Goal: Information Seeking & Learning: Learn about a topic

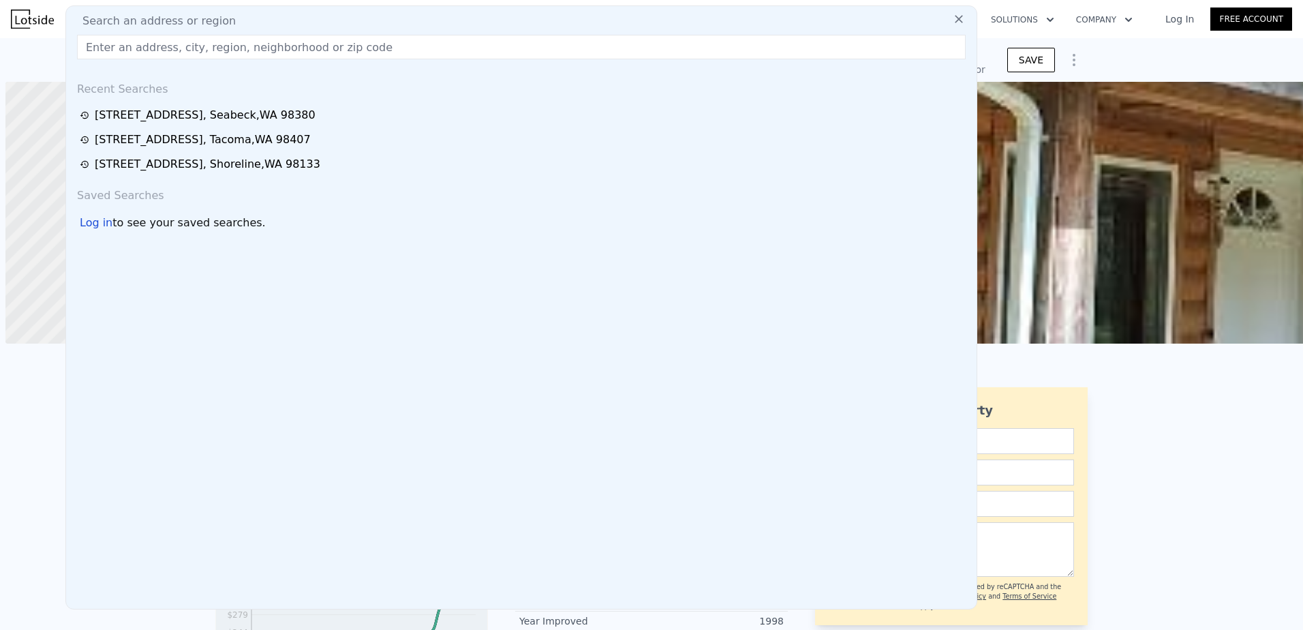
scroll to position [0, 624]
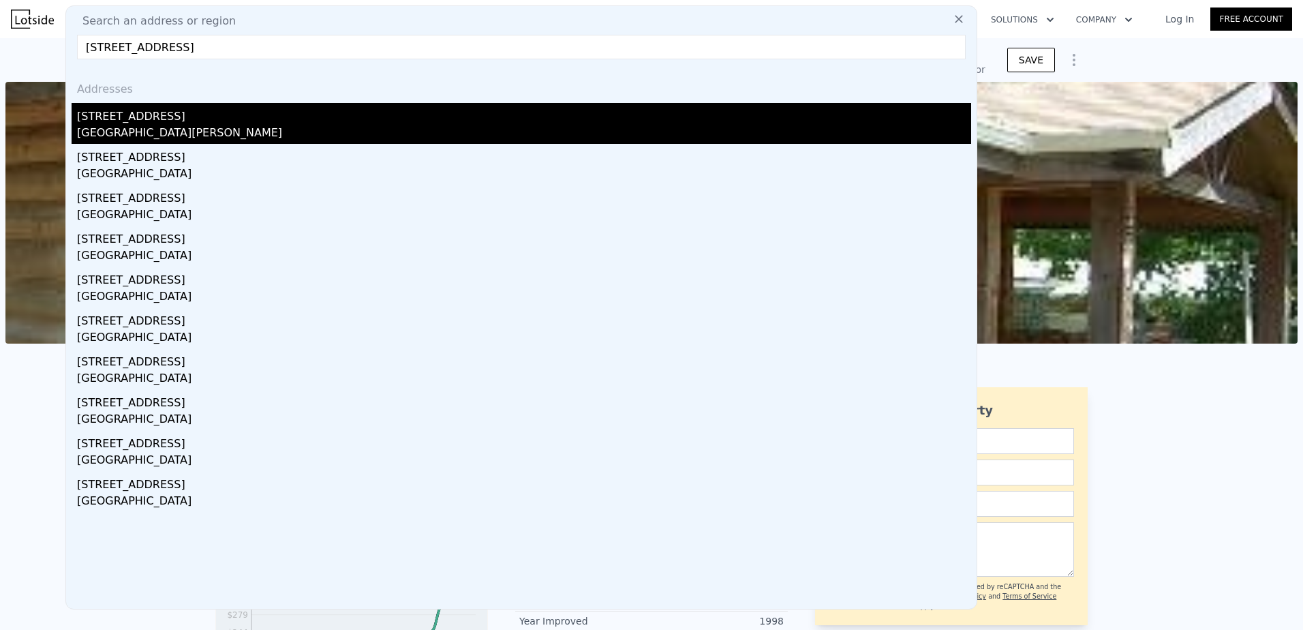
type input "[STREET_ADDRESS]"
click at [217, 123] on div "[STREET_ADDRESS]" at bounding box center [524, 114] width 894 height 22
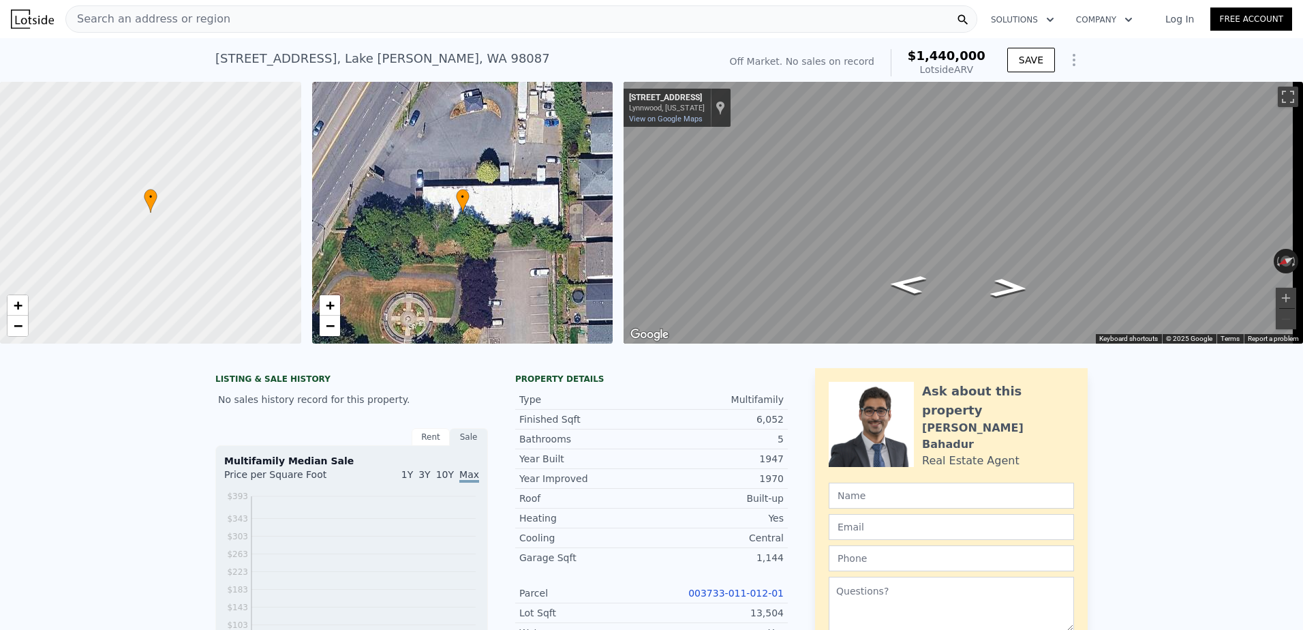
scroll to position [0, 5]
click at [230, 26] on div "Search an address or region" at bounding box center [521, 18] width 912 height 27
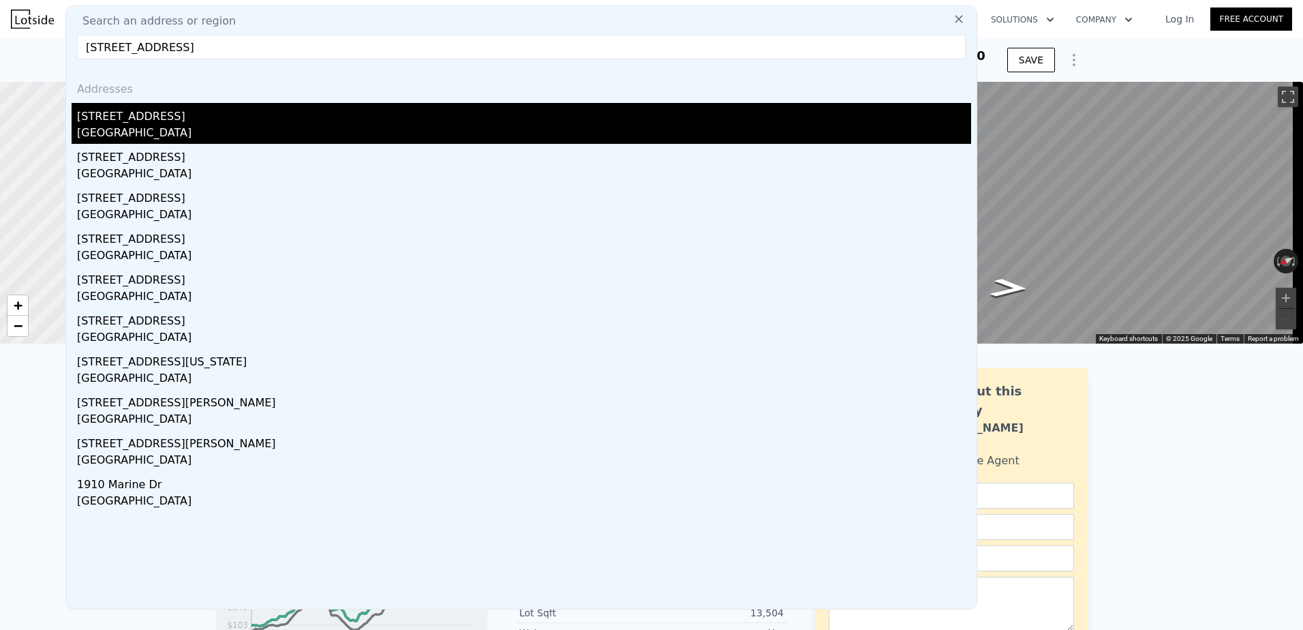
type input "[STREET_ADDRESS]"
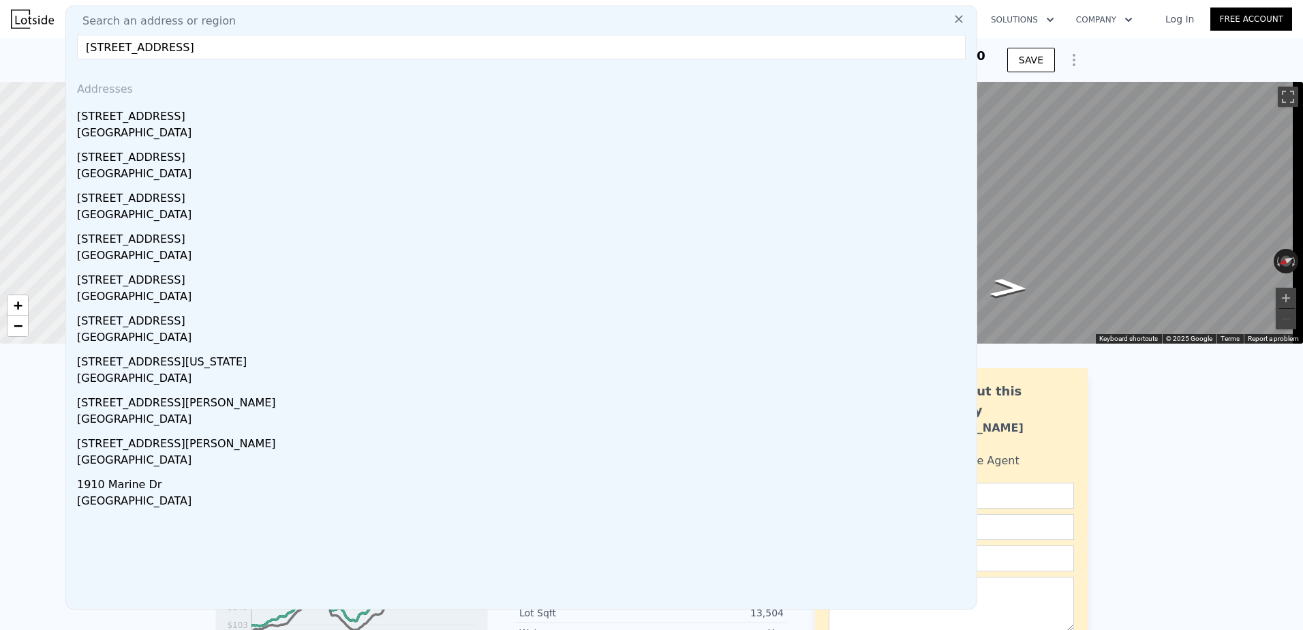
click at [246, 128] on div "[GEOGRAPHIC_DATA]" at bounding box center [524, 134] width 894 height 19
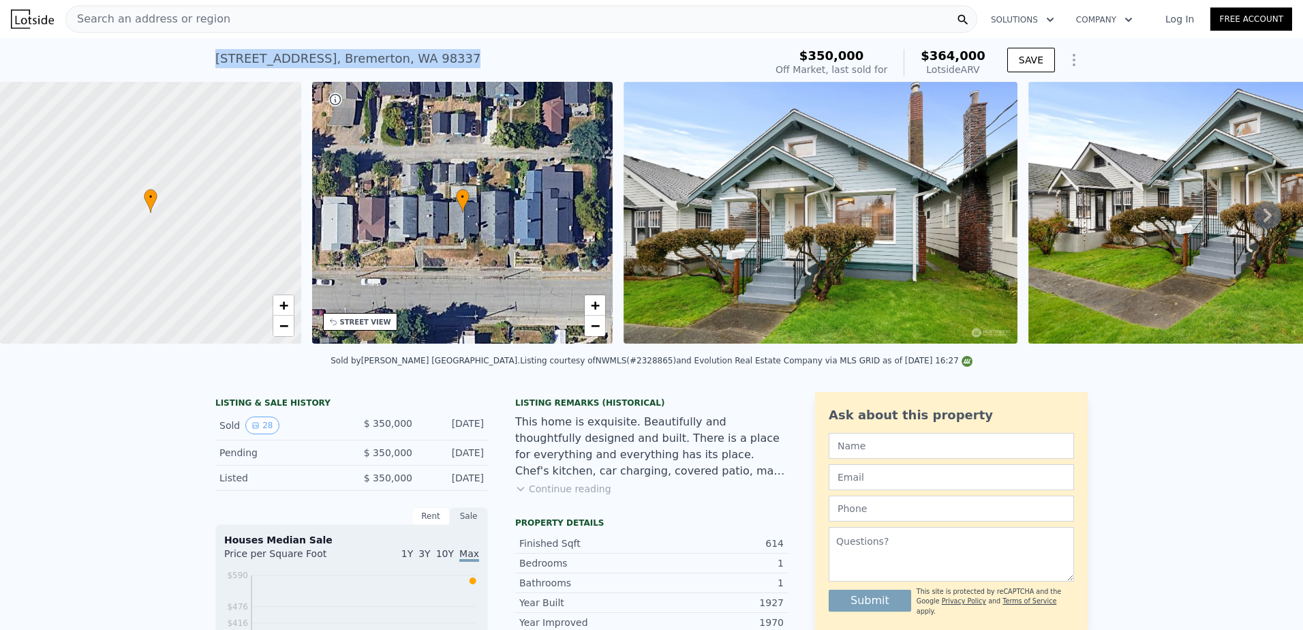
drag, startPoint x: 402, startPoint y: 57, endPoint x: 211, endPoint y: 64, distance: 191.7
click at [215, 64] on div "[STREET_ADDRESS] Sold [DATE] for $350k (~ARV $364k )" at bounding box center [487, 63] width 544 height 38
copy div "[STREET_ADDRESS]"
click at [215, 17] on div "Search an address or region" at bounding box center [521, 18] width 912 height 27
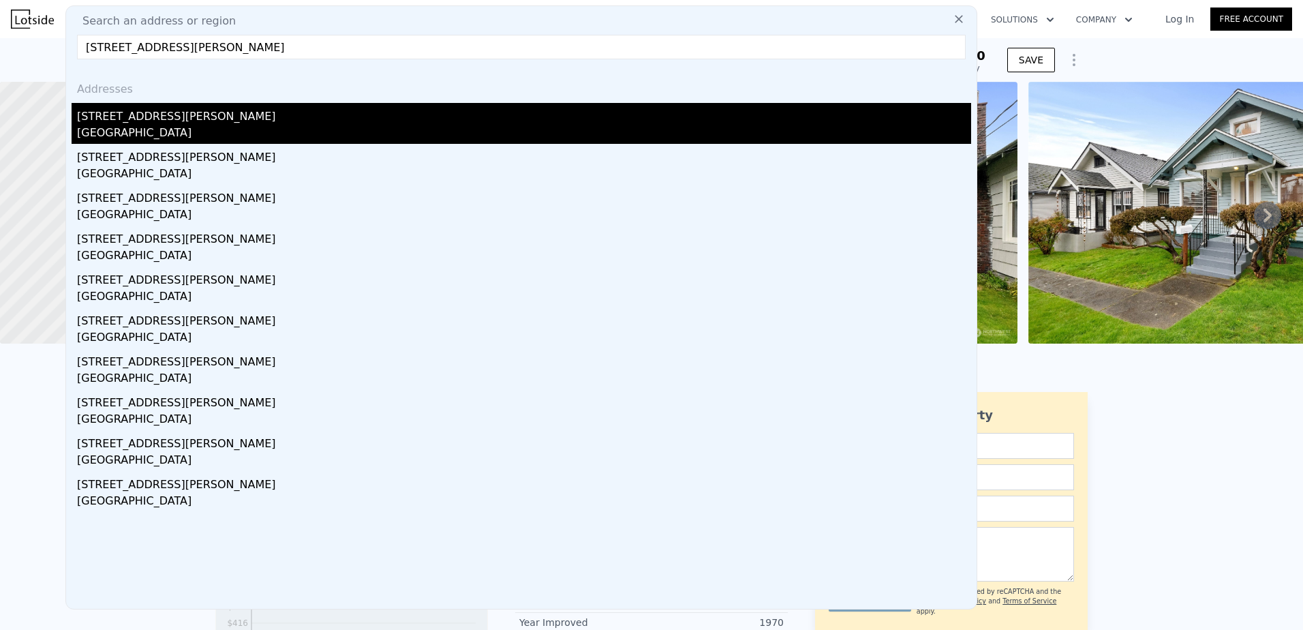
type input "[STREET_ADDRESS][PERSON_NAME]"
click at [178, 132] on div "[GEOGRAPHIC_DATA]" at bounding box center [524, 134] width 894 height 19
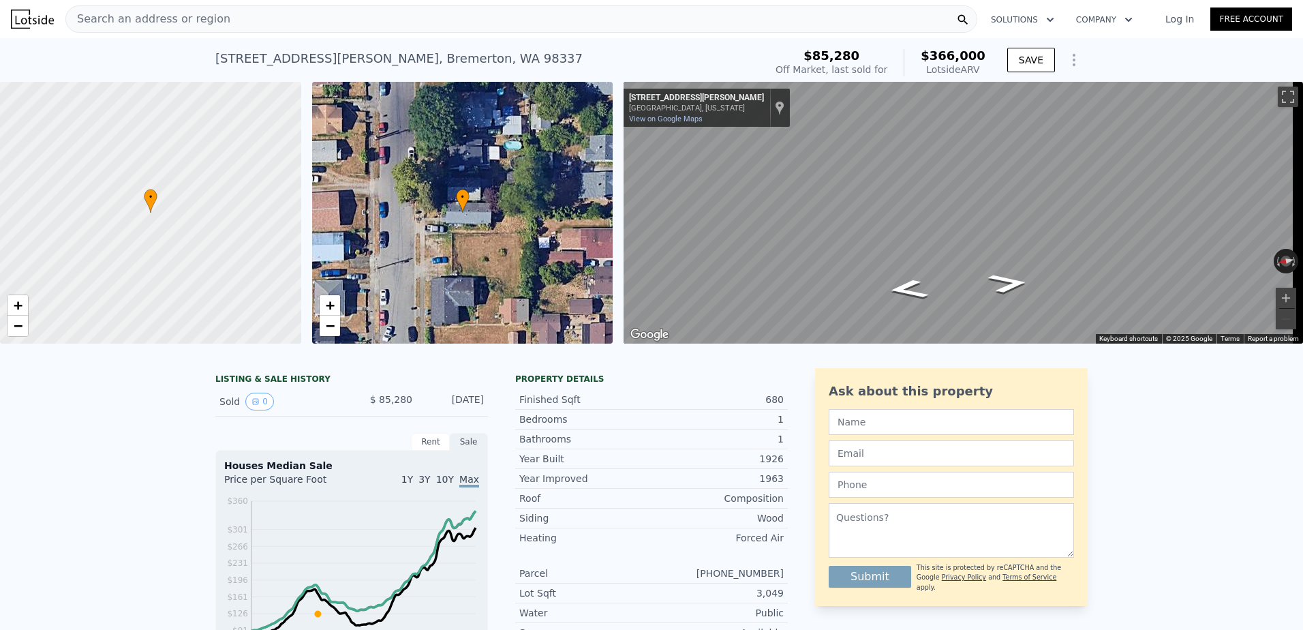
click at [136, 16] on span "Search an address or region" at bounding box center [148, 19] width 164 height 16
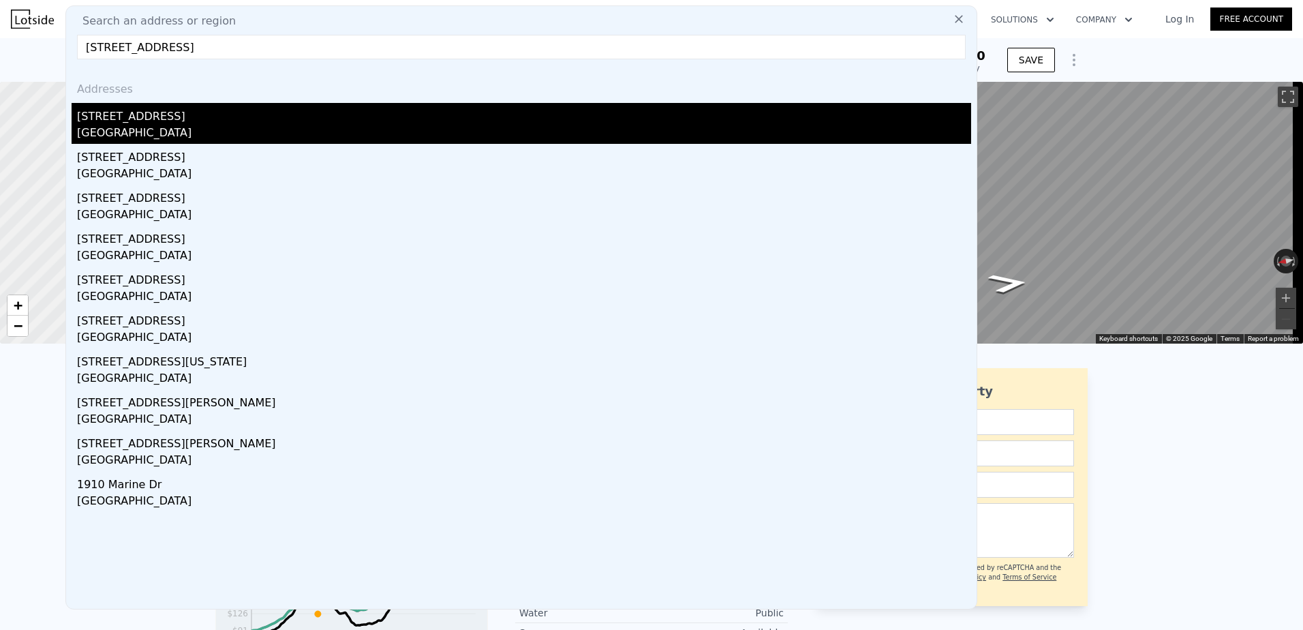
type input "[STREET_ADDRESS]"
click at [168, 143] on div "[GEOGRAPHIC_DATA]" at bounding box center [524, 134] width 894 height 19
type input "630"
type input "828"
type input "$ 364,000"
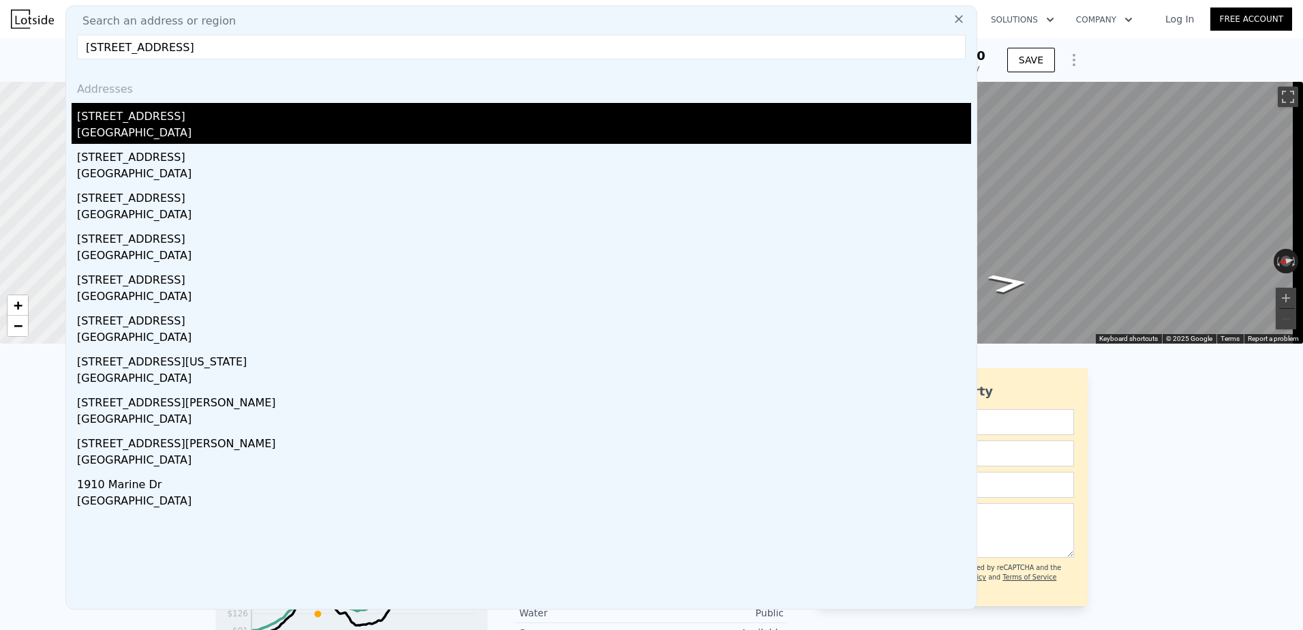
type input "-$ 35,243"
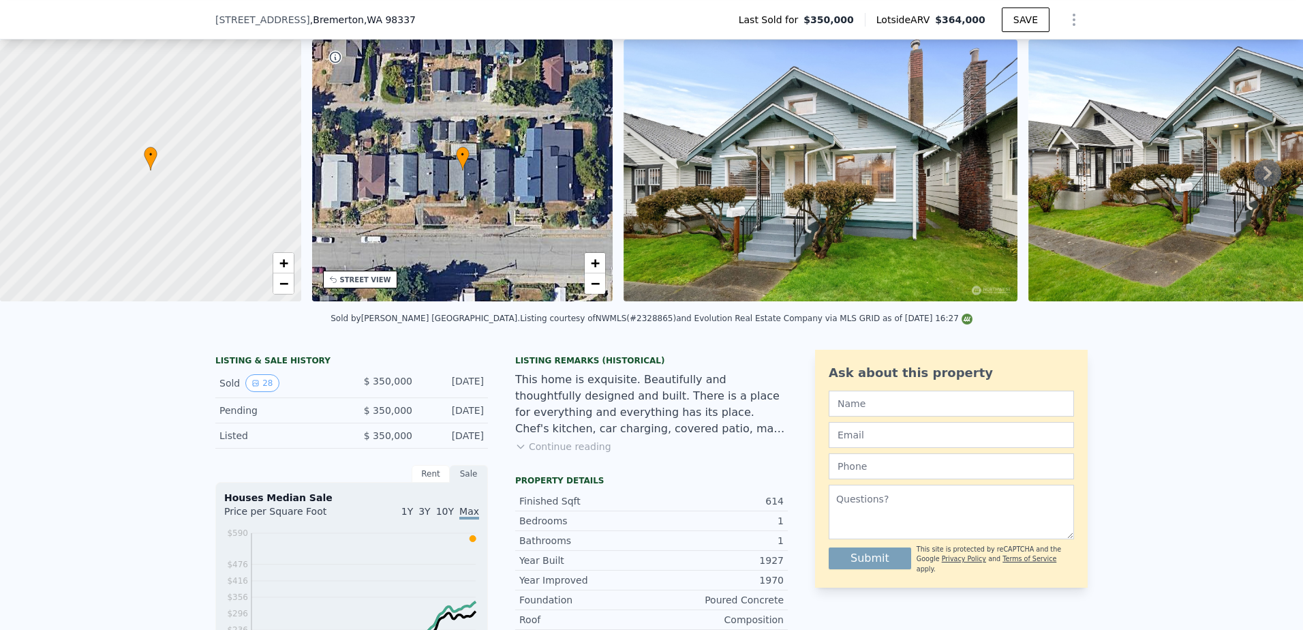
scroll to position [63, 0]
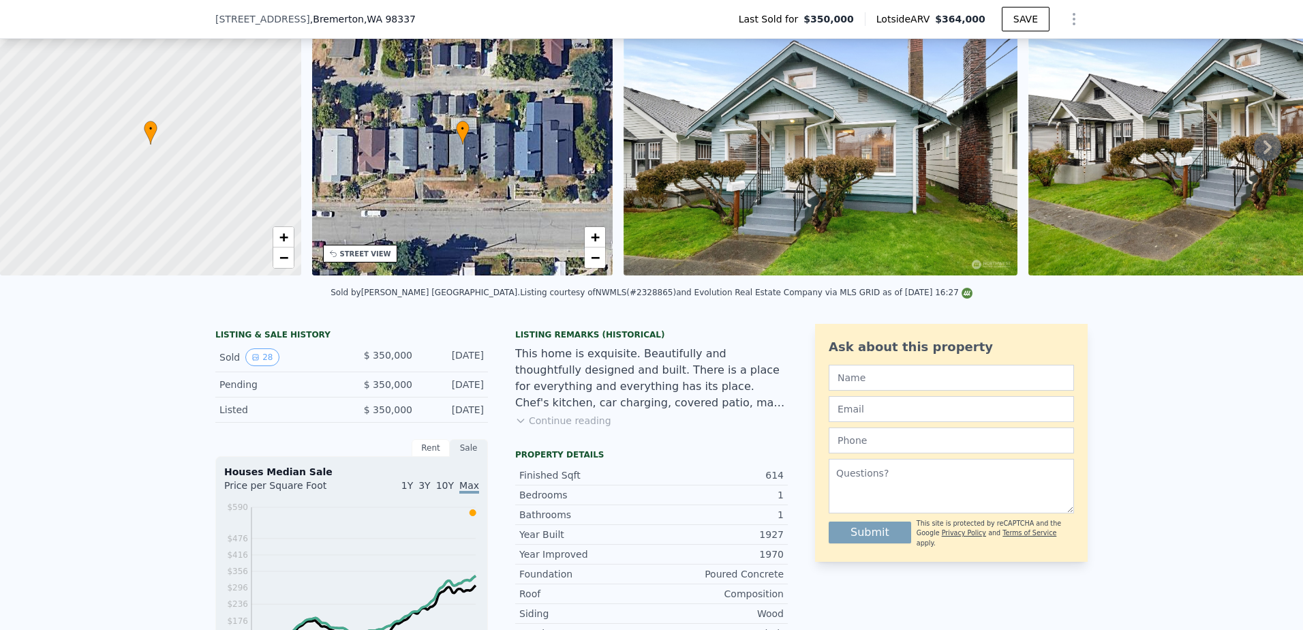
click at [569, 427] on button "Continue reading" at bounding box center [563, 421] width 96 height 14
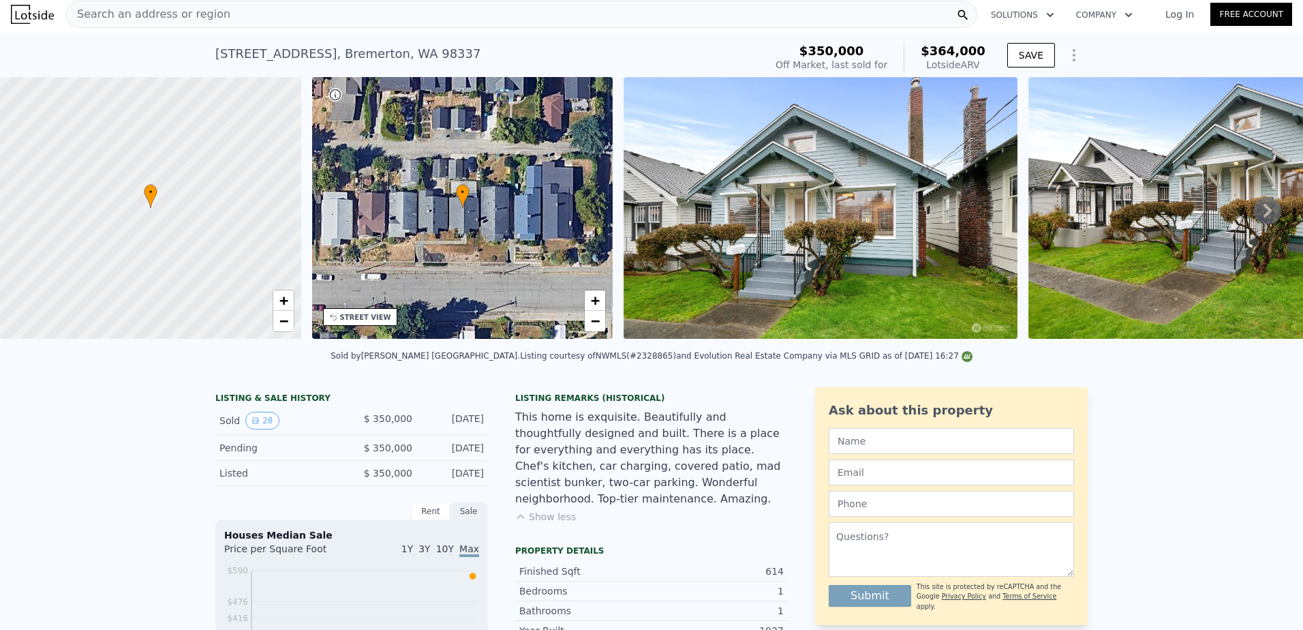
scroll to position [0, 0]
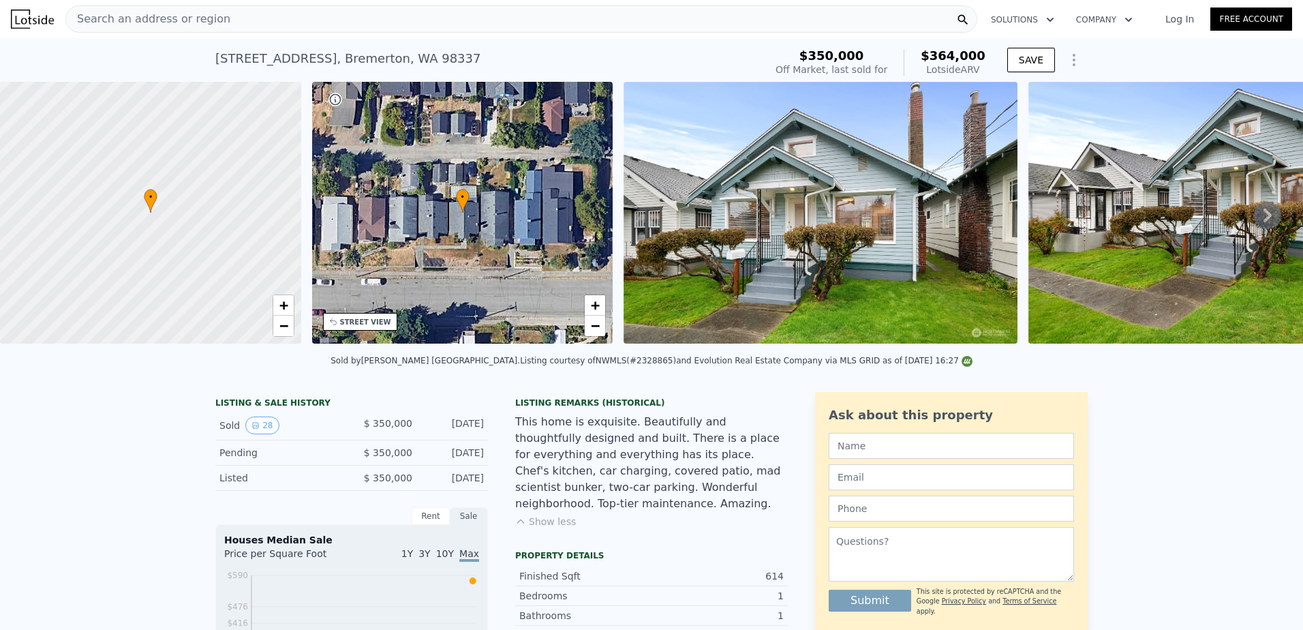
click at [220, 27] on div "Search an address or region" at bounding box center [521, 18] width 912 height 27
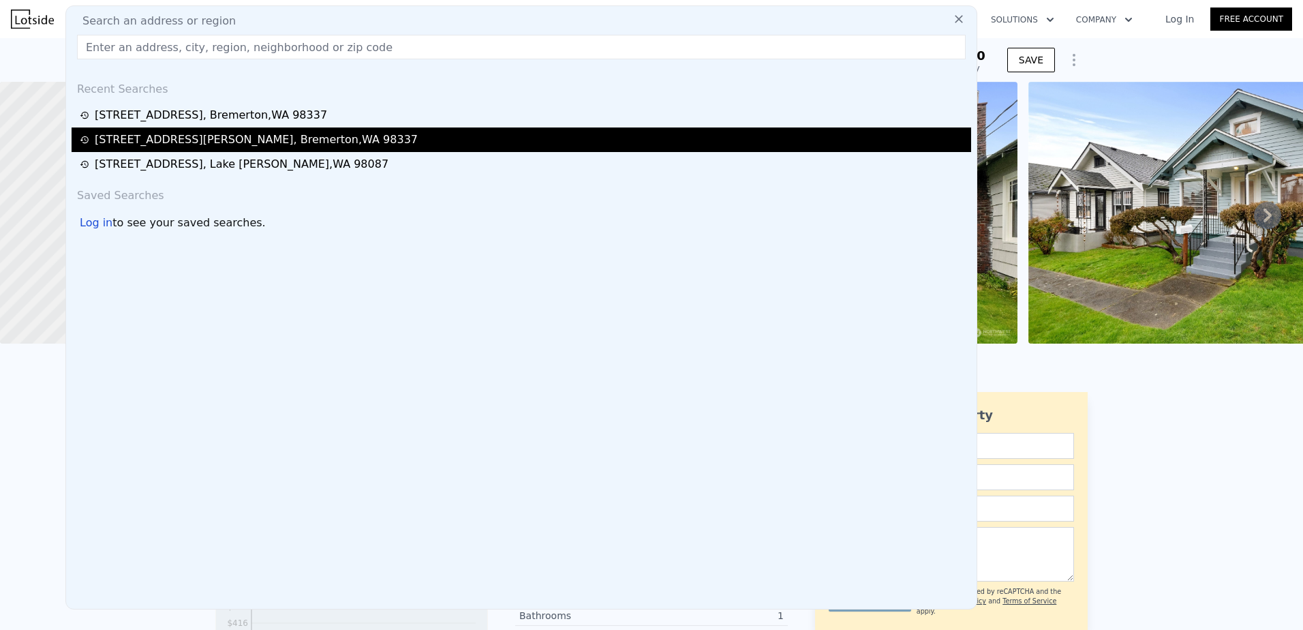
click at [178, 142] on div "[STREET_ADDRESS][PERSON_NAME]" at bounding box center [256, 140] width 323 height 16
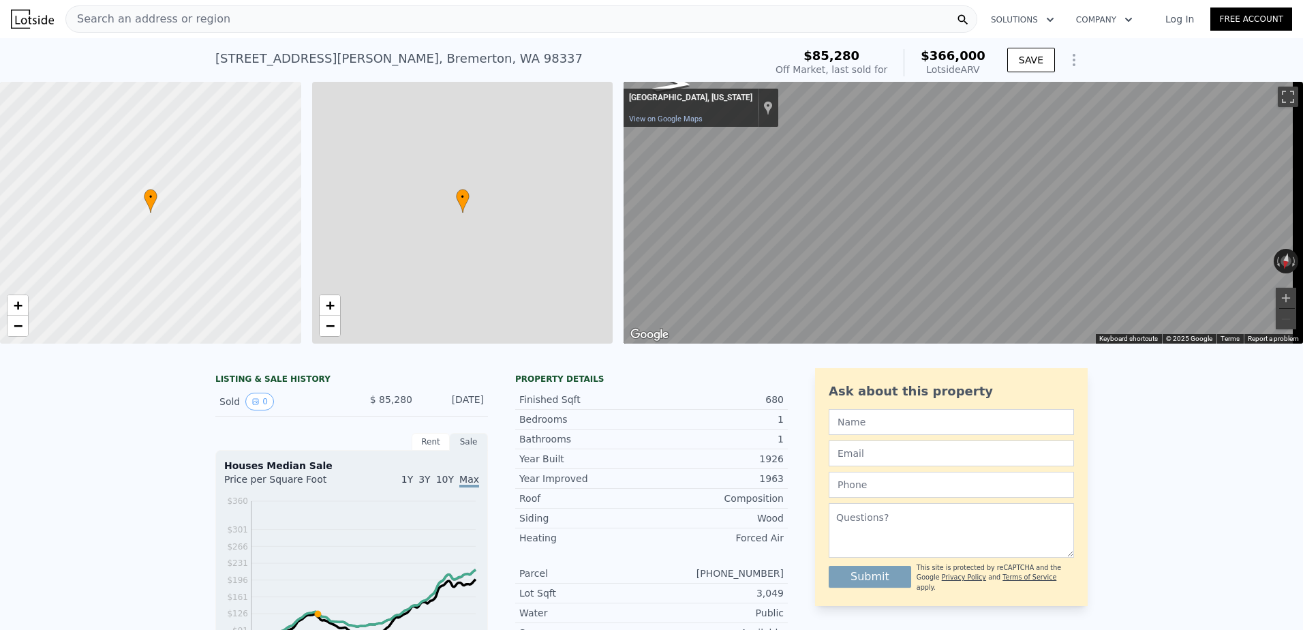
type input "614"
type input "936"
type input "$ 366,000"
type input "$ 247,201"
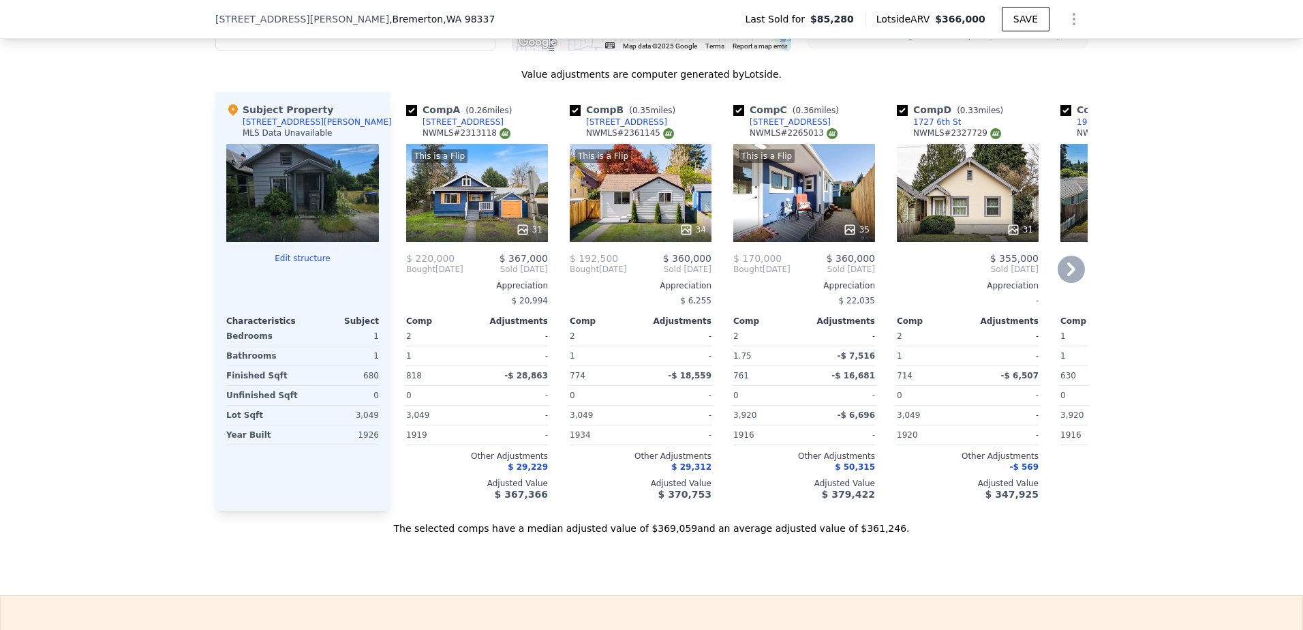
scroll to position [1358, 0]
click at [1073, 272] on icon at bounding box center [1071, 268] width 27 height 27
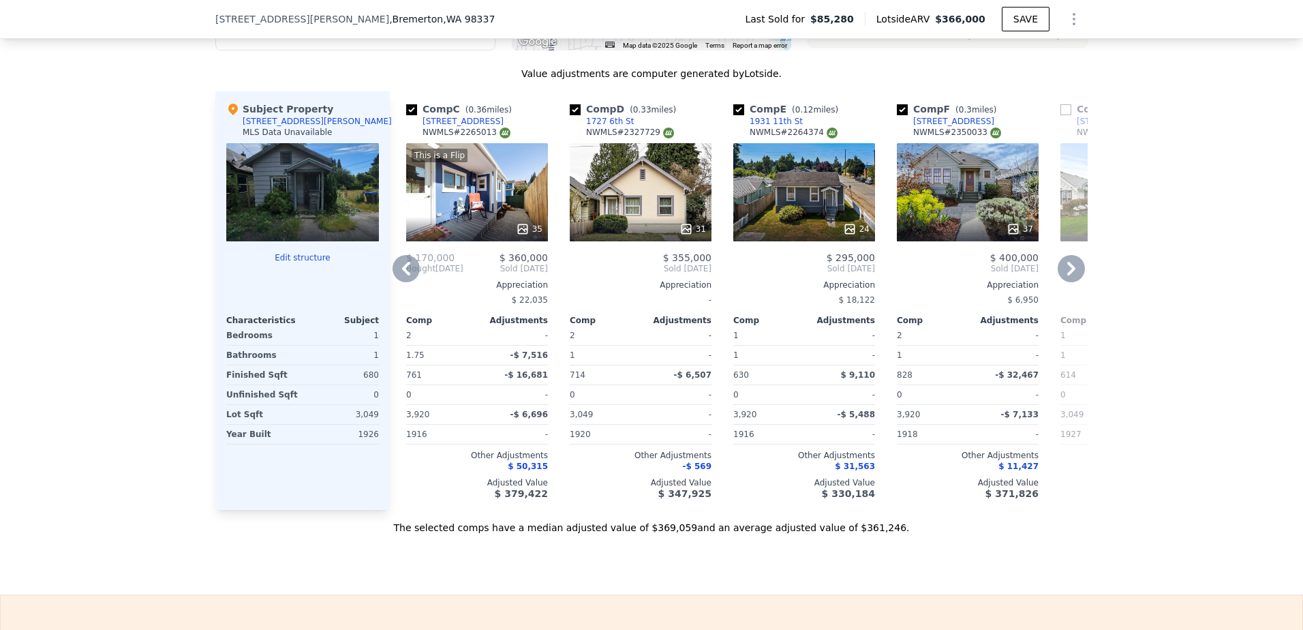
click at [1076, 277] on icon at bounding box center [1071, 268] width 27 height 27
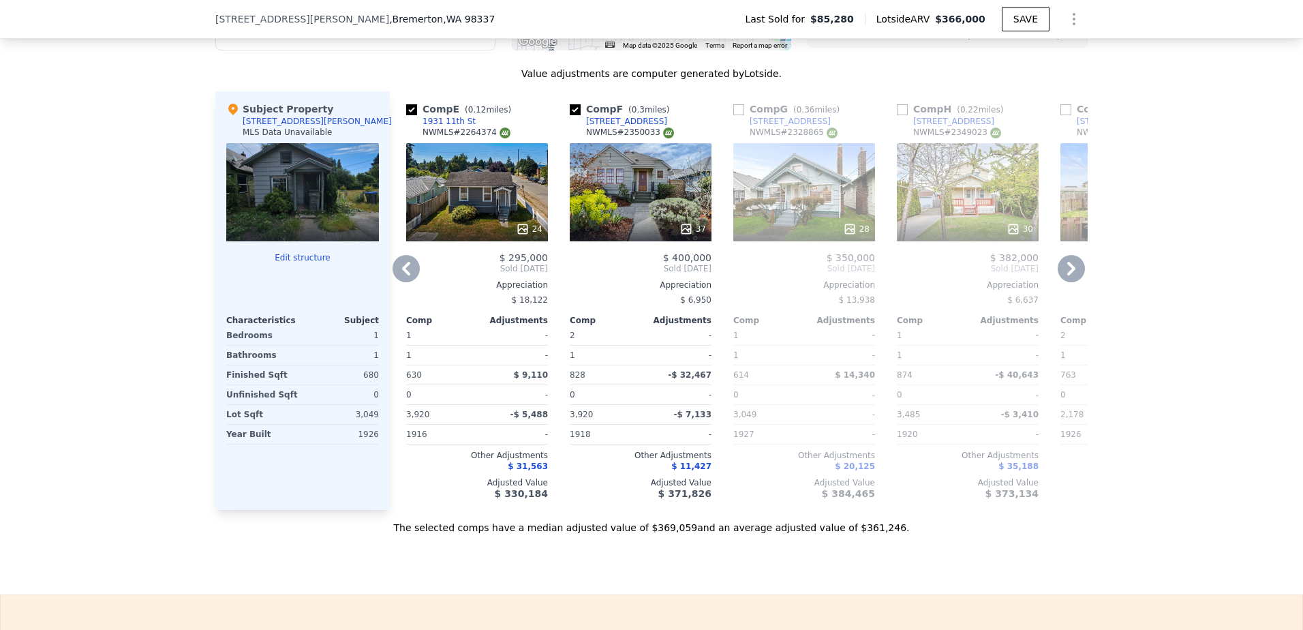
click at [1076, 277] on icon at bounding box center [1071, 268] width 27 height 27
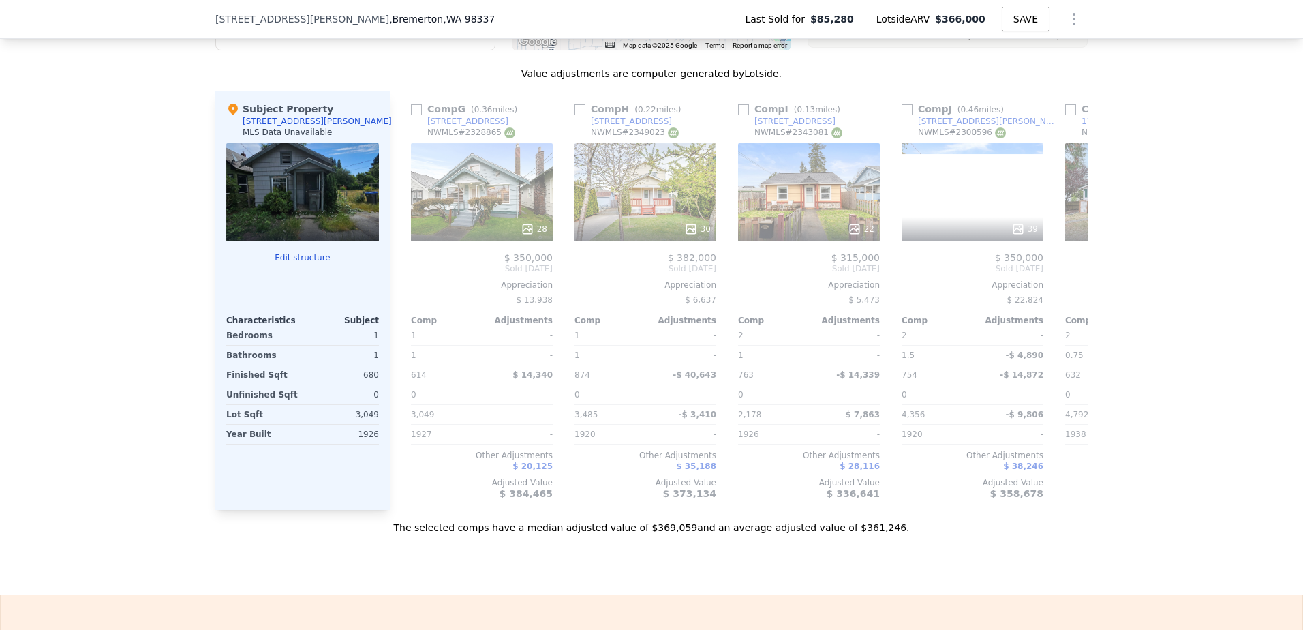
scroll to position [0, 982]
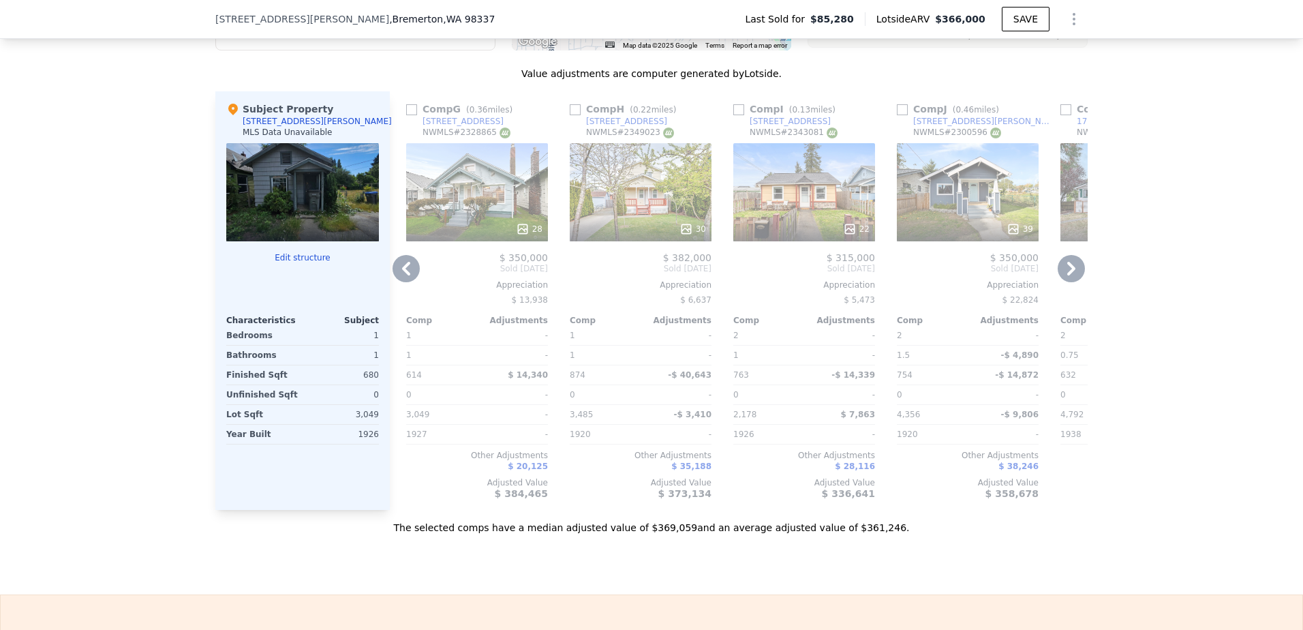
click at [406, 115] on input "checkbox" at bounding box center [411, 109] width 11 height 11
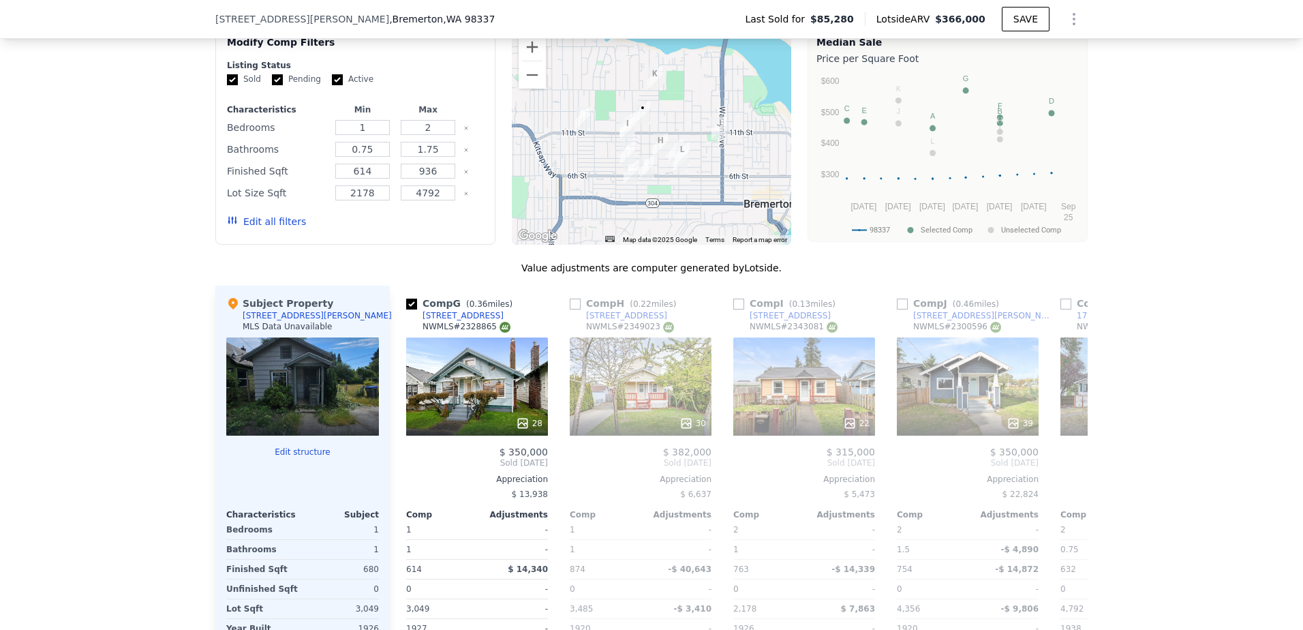
scroll to position [949, 0]
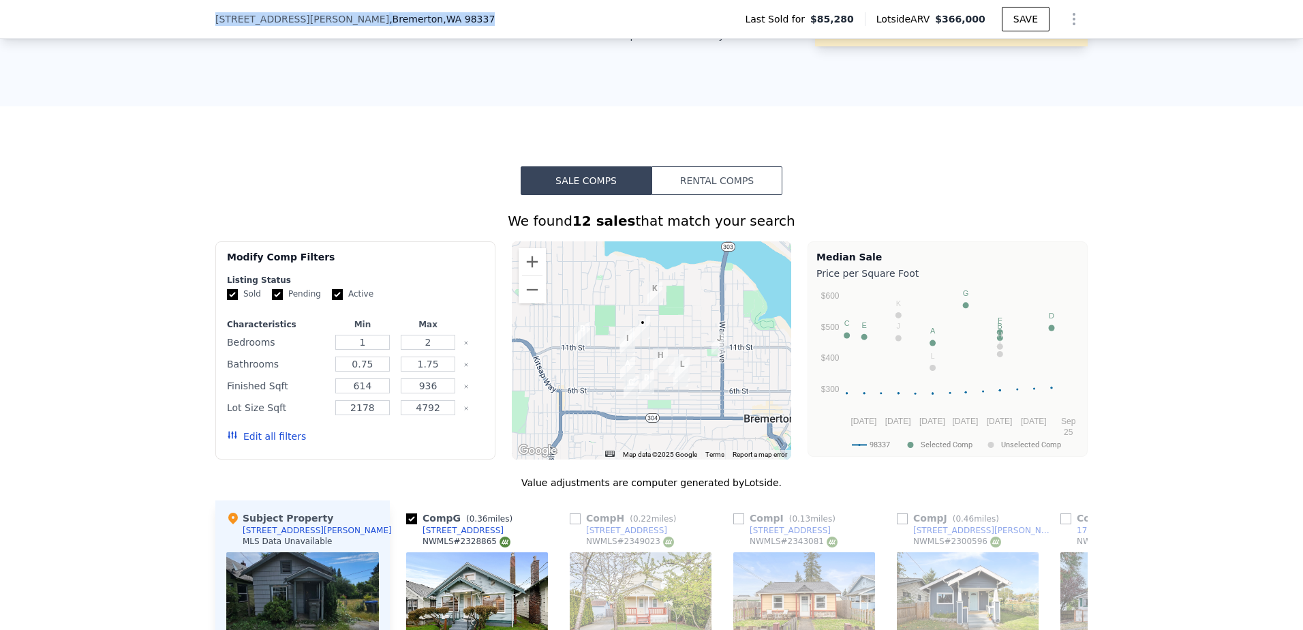
drag, startPoint x: 205, startPoint y: 20, endPoint x: 380, endPoint y: 21, distance: 174.5
click at [380, 21] on div "[STREET_ADDRESS][PERSON_NAME] Last Sold for $85,280 Lotside ARV $366,000 SAVE" at bounding box center [651, 19] width 1303 height 39
drag, startPoint x: 380, startPoint y: 21, endPoint x: 264, endPoint y: 18, distance: 115.9
copy div "[STREET_ADDRESS][PERSON_NAME]"
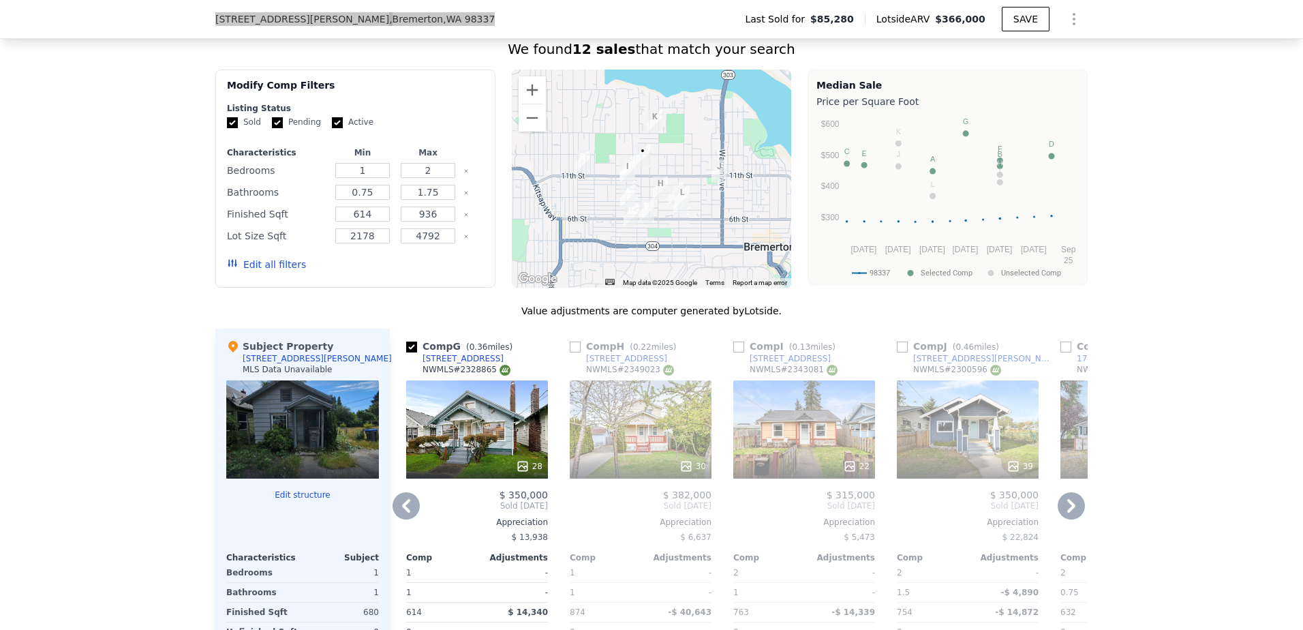
scroll to position [1290, 0]
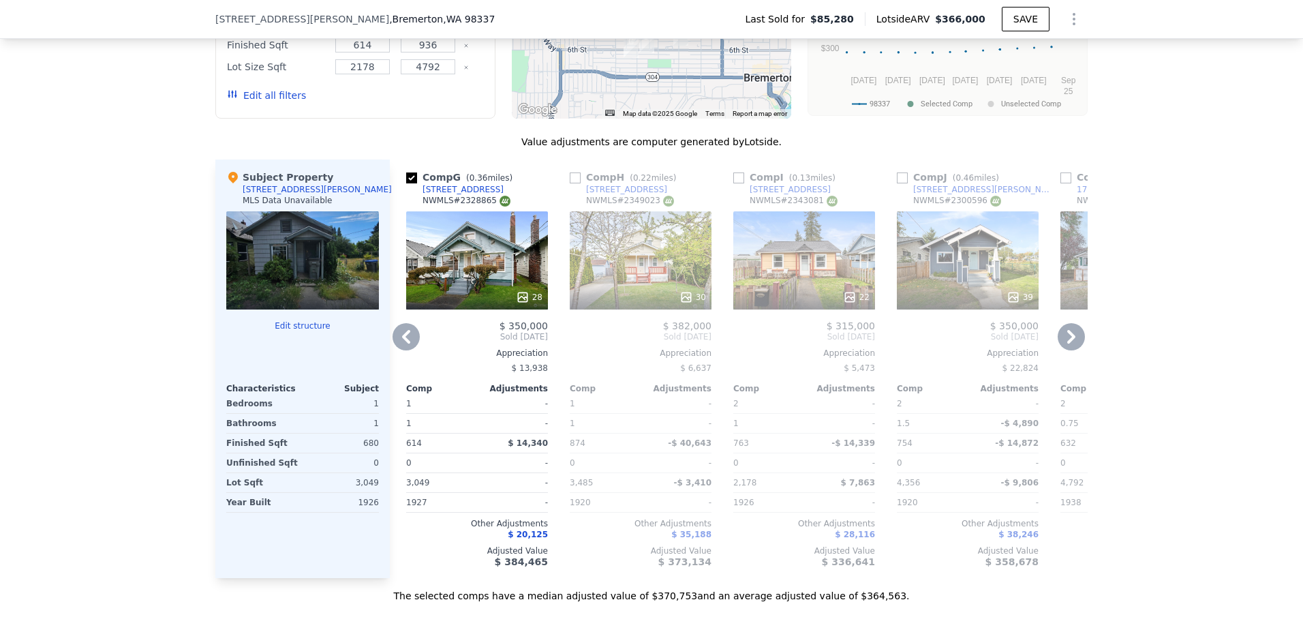
click at [1069, 344] on icon at bounding box center [1071, 337] width 8 height 14
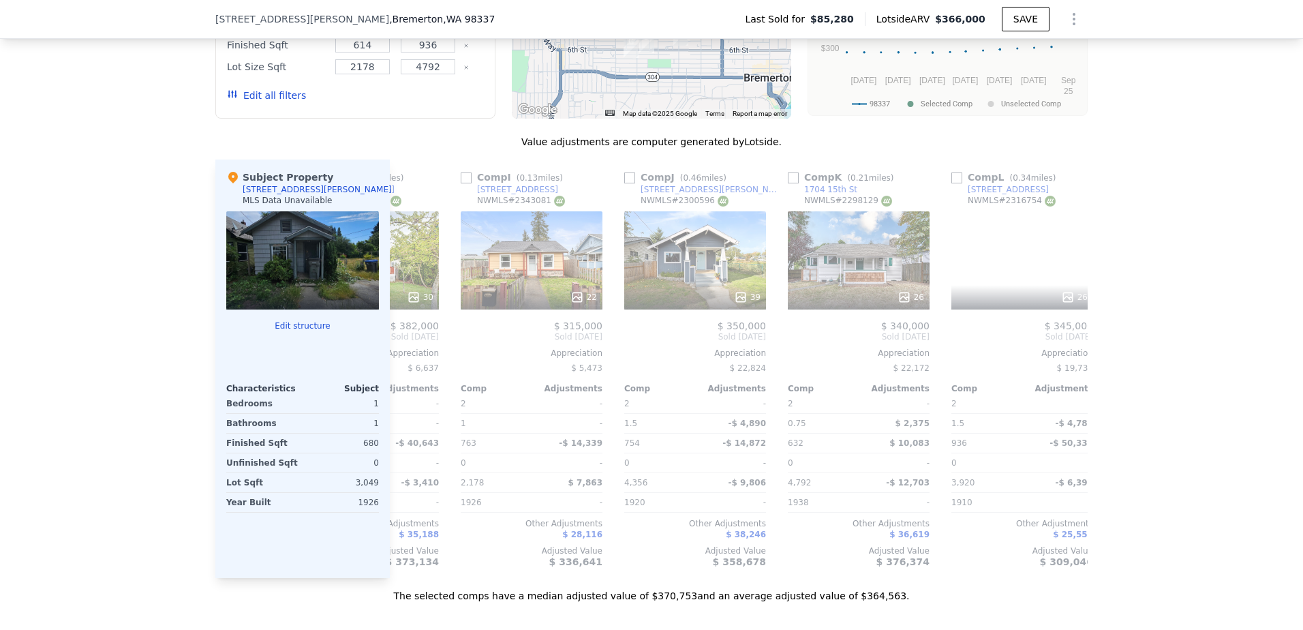
scroll to position [0, 1298]
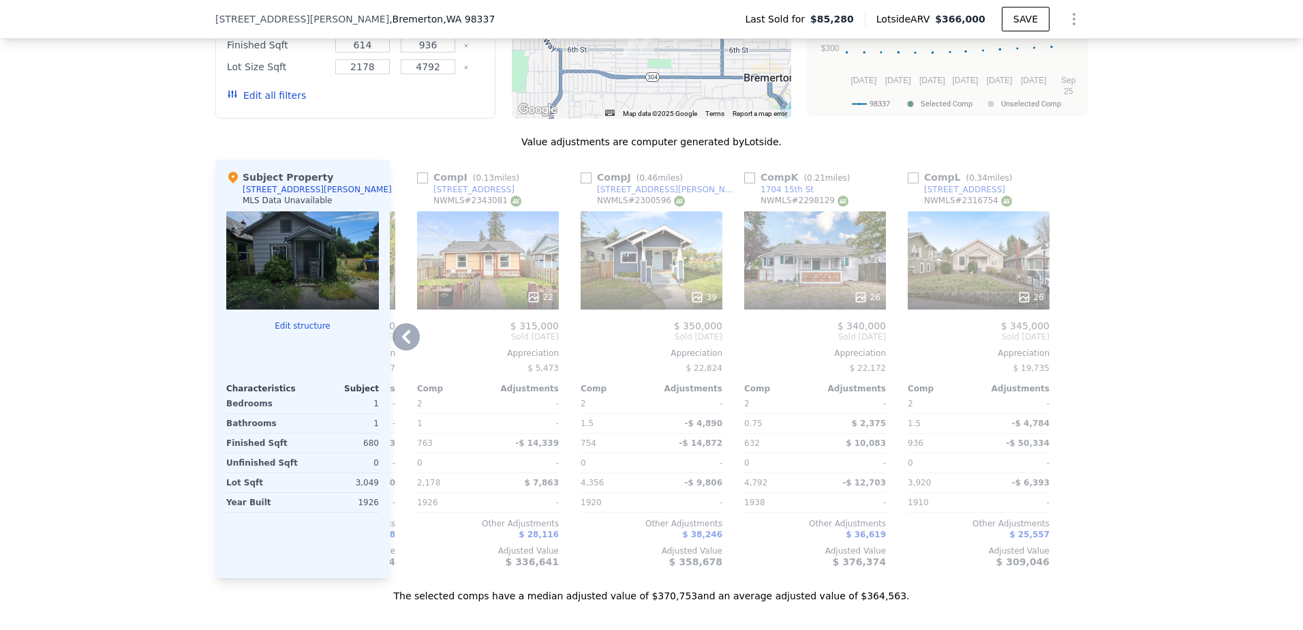
checkbox input "false"
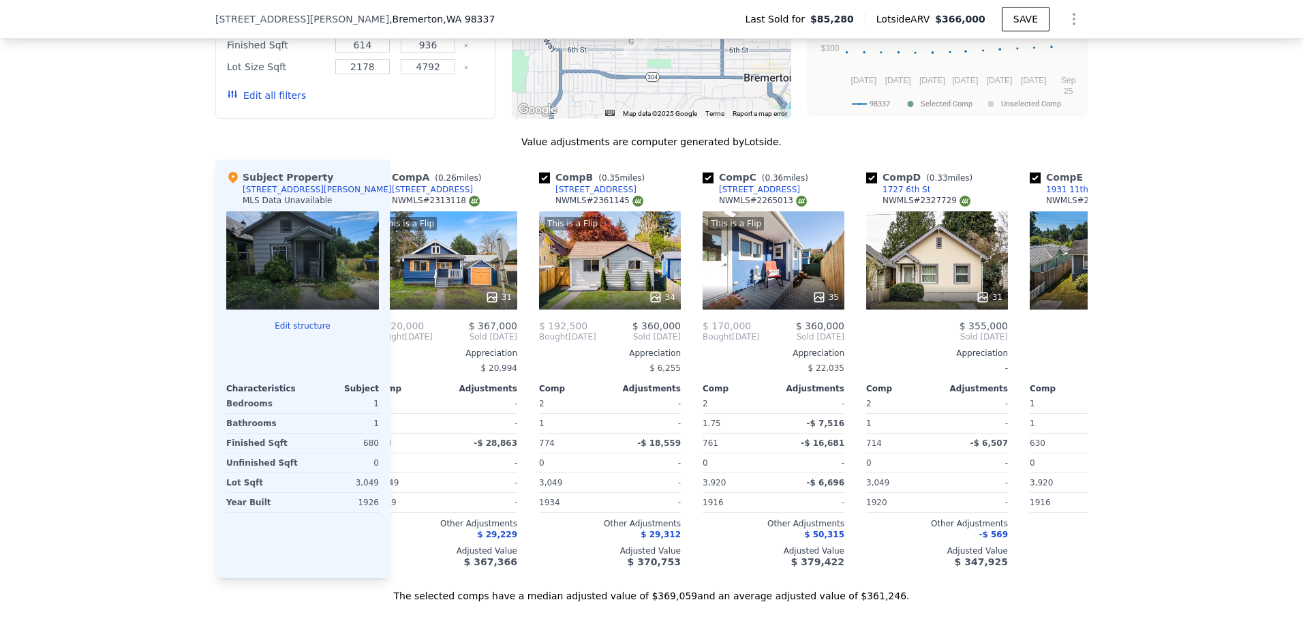
scroll to position [0, 0]
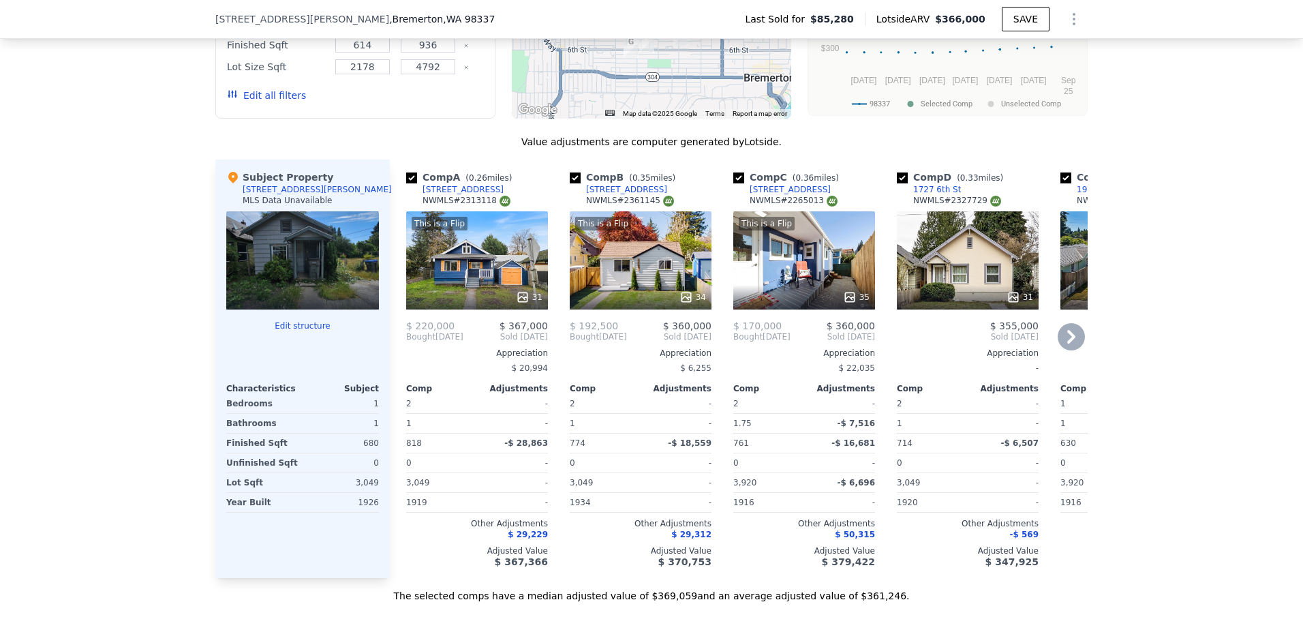
click at [444, 342] on div "Bought [DATE]" at bounding box center [434, 336] width 57 height 11
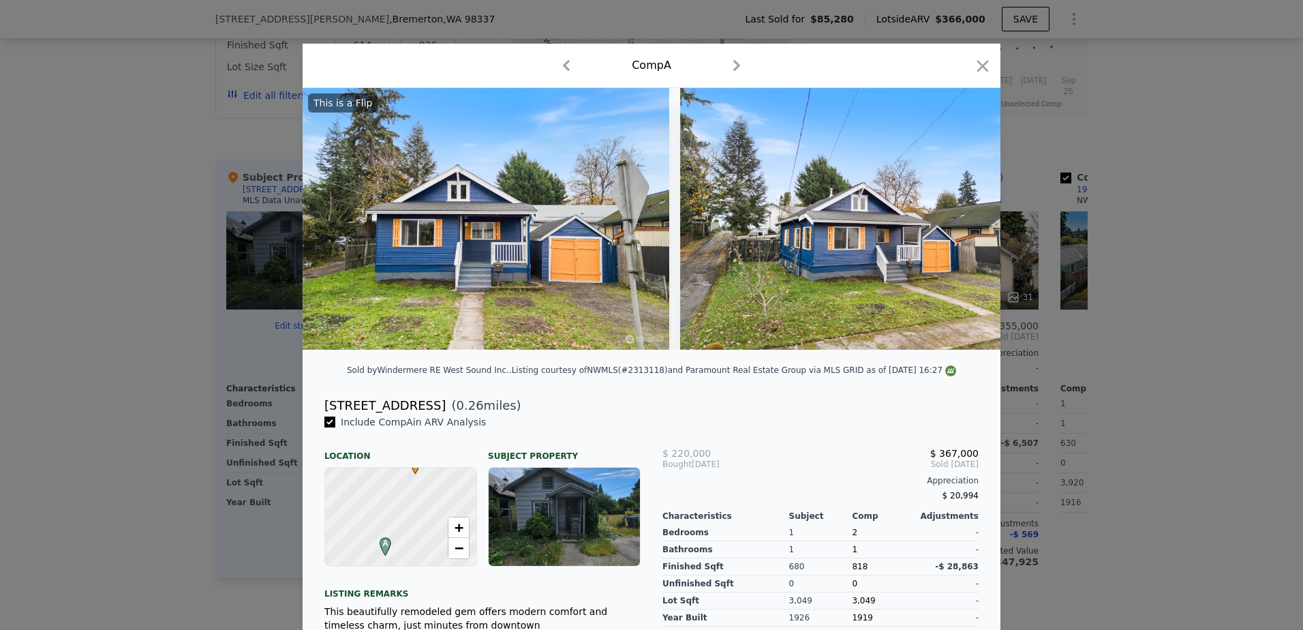
drag, startPoint x: 419, startPoint y: 419, endPoint x: 311, endPoint y: 416, distance: 107.0
click at [314, 415] on div "[STREET_ADDRESS] ( 0.26 miles)" at bounding box center [652, 405] width 676 height 19
copy div "[STREET_ADDRESS]"
click at [977, 73] on icon "button" at bounding box center [982, 66] width 19 height 19
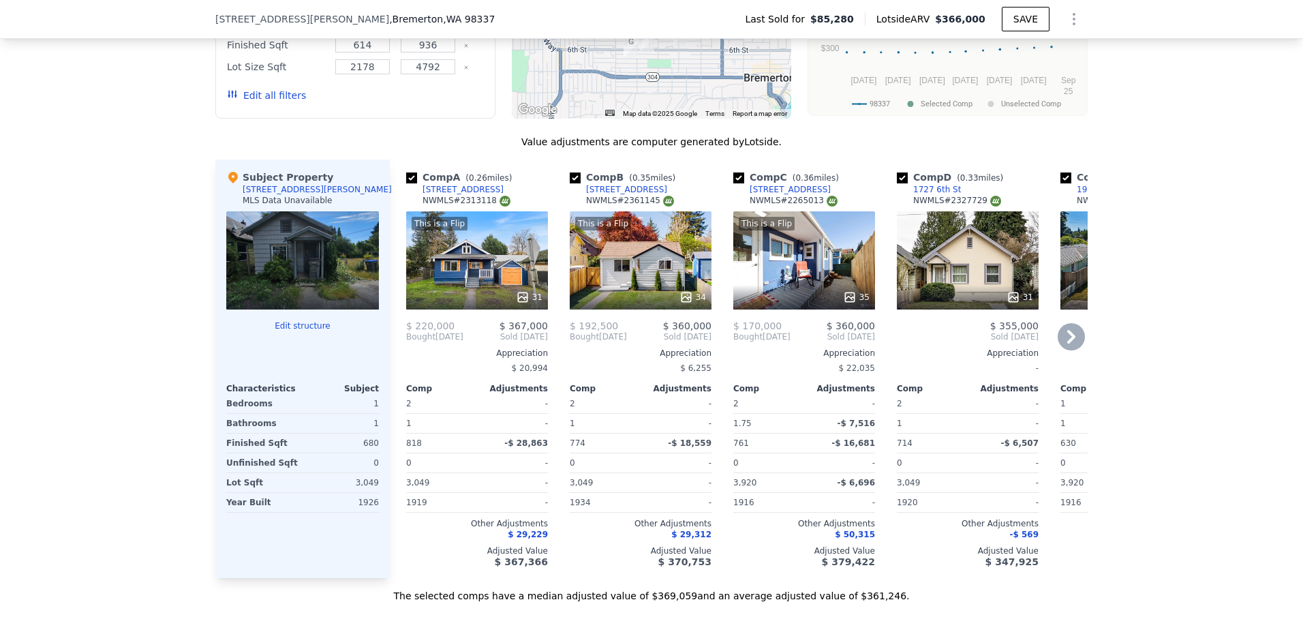
click at [627, 359] on div "Appreciation" at bounding box center [641, 353] width 142 height 11
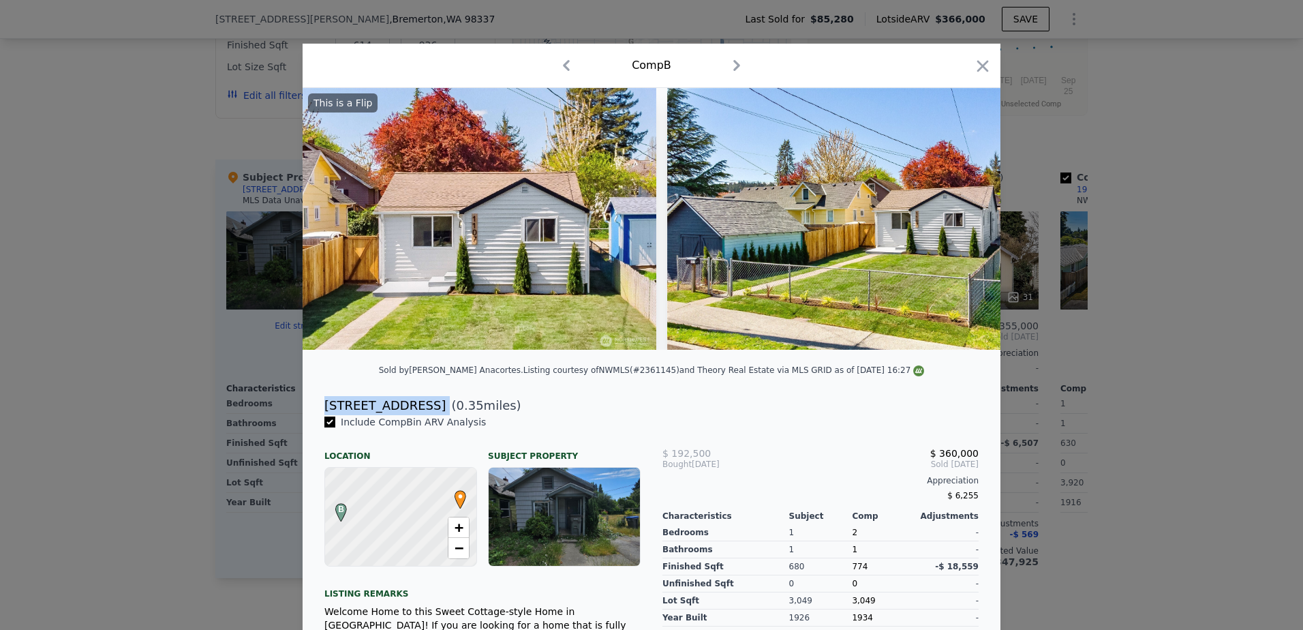
drag, startPoint x: 445, startPoint y: 417, endPoint x: 315, endPoint y: 418, distance: 130.2
click at [315, 415] on div "[STREET_ADDRESS] ( 0.35 miles)" at bounding box center [652, 405] width 676 height 19
drag, startPoint x: 315, startPoint y: 418, endPoint x: 374, endPoint y: 419, distance: 59.3
copy div "[STREET_ADDRESS]"
